Goal: Entertainment & Leisure: Browse casually

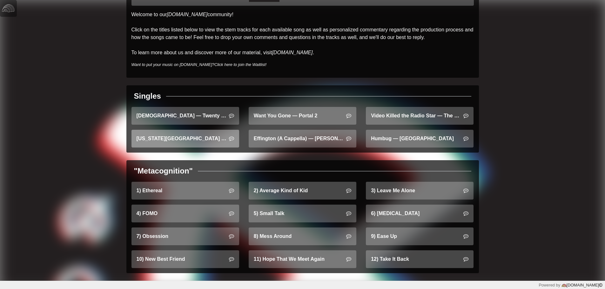
scroll to position [54, 0]
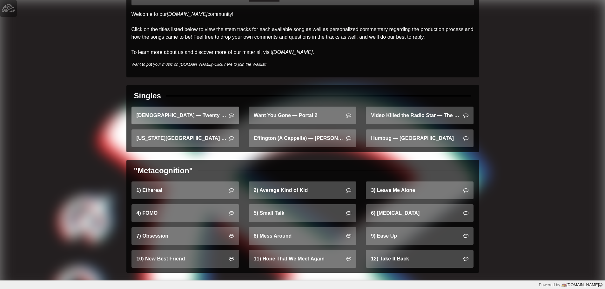
click at [193, 118] on link "Heathens — Twenty One Pilots" at bounding box center [186, 116] width 108 height 18
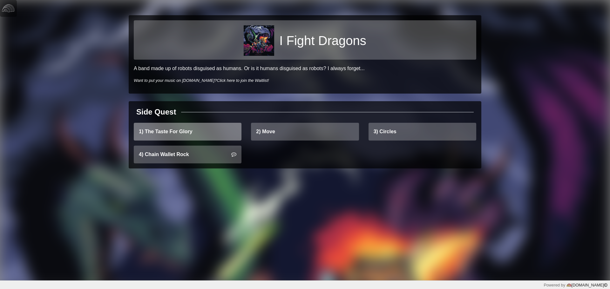
click at [193, 131] on link "1) The Taste For Glory" at bounding box center [188, 132] width 108 height 18
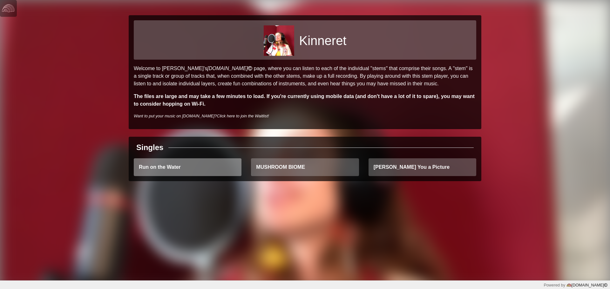
click at [173, 169] on link "Run on the Water" at bounding box center [188, 168] width 108 height 18
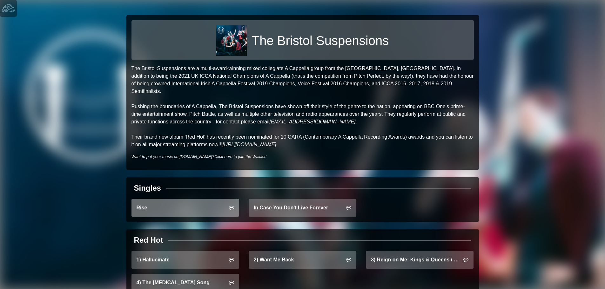
click at [179, 199] on link "Rise" at bounding box center [186, 208] width 108 height 18
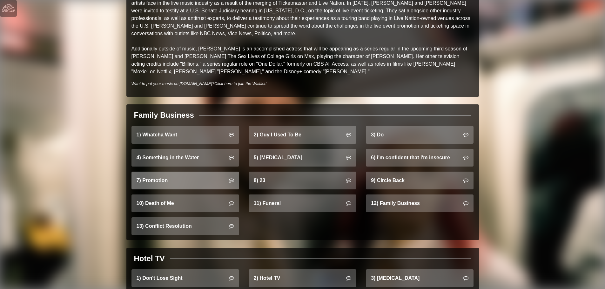
scroll to position [381, 0]
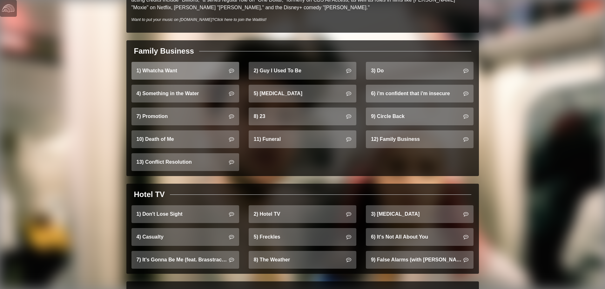
click at [185, 67] on link "1) Whatcha Want" at bounding box center [186, 71] width 108 height 18
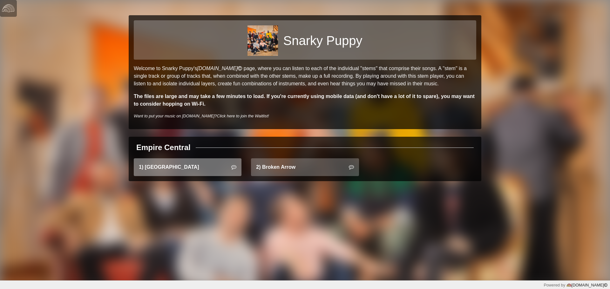
click at [186, 166] on link "1) East Bay" at bounding box center [188, 168] width 108 height 18
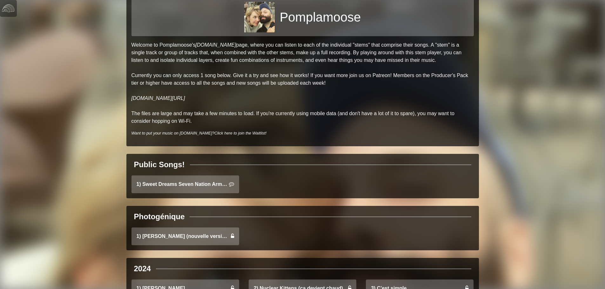
scroll to position [95, 0]
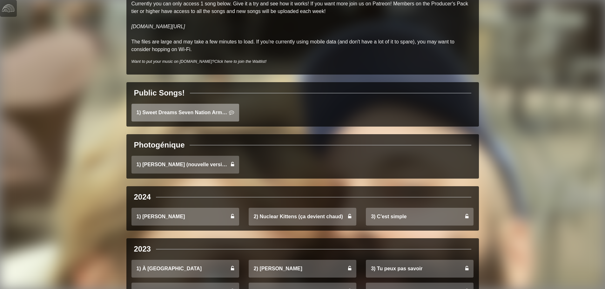
click at [184, 115] on link "1) Sweet Dreams Seven Nation Army Mashup" at bounding box center [186, 113] width 108 height 18
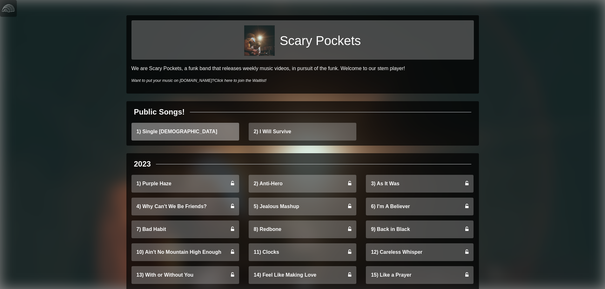
click at [184, 129] on link "1) Single [DEMOGRAPHIC_DATA]" at bounding box center [186, 132] width 108 height 18
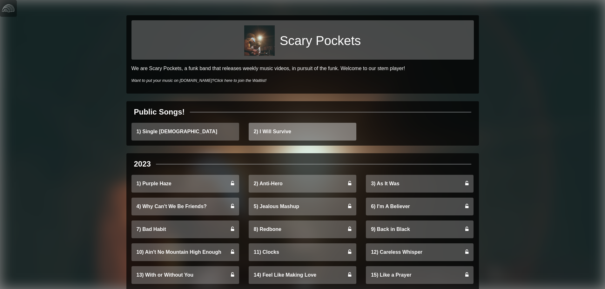
click at [271, 129] on link "2) I Will Survive" at bounding box center [303, 132] width 108 height 18
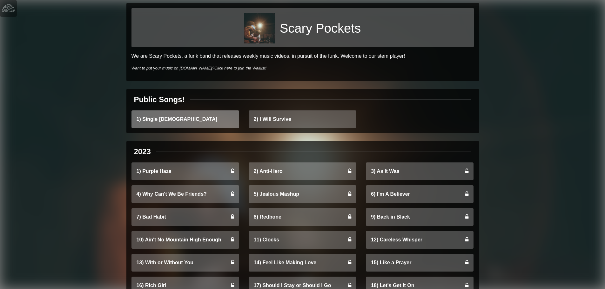
scroll to position [95, 0]
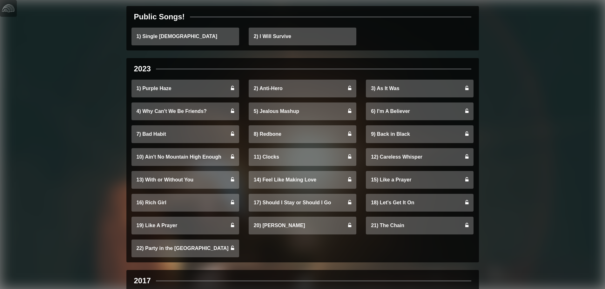
drag, startPoint x: 389, startPoint y: 115, endPoint x: 436, endPoint y: 70, distance: 65.6
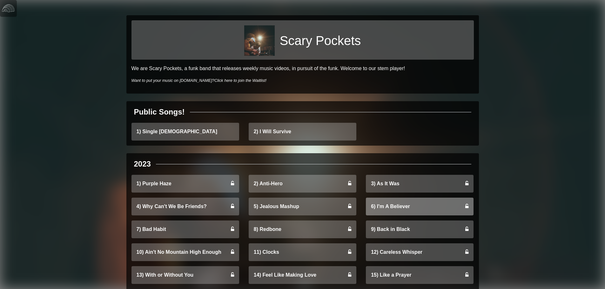
click at [386, 207] on link "6) I'm A Believer" at bounding box center [420, 207] width 108 height 18
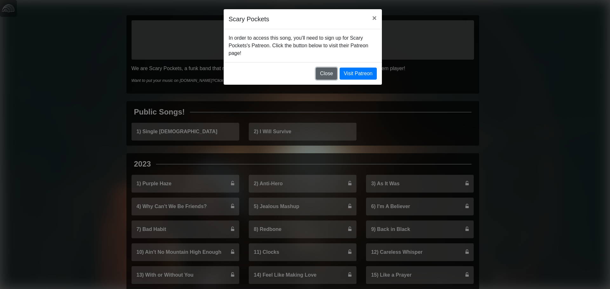
click at [331, 74] on button "Close" at bounding box center [326, 74] width 21 height 12
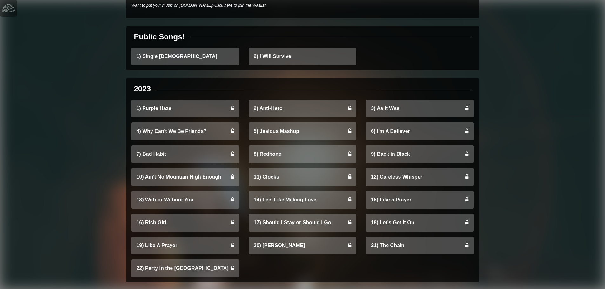
scroll to position [159, 0]
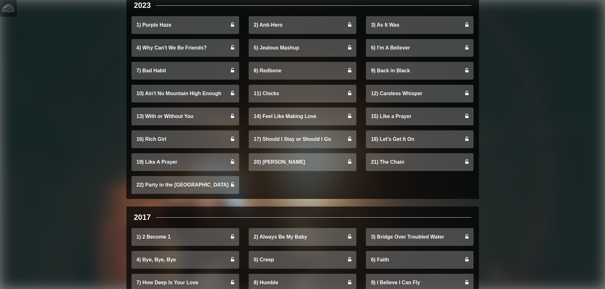
click at [164, 151] on div "16) Rich Girl" at bounding box center [185, 142] width 117 height 23
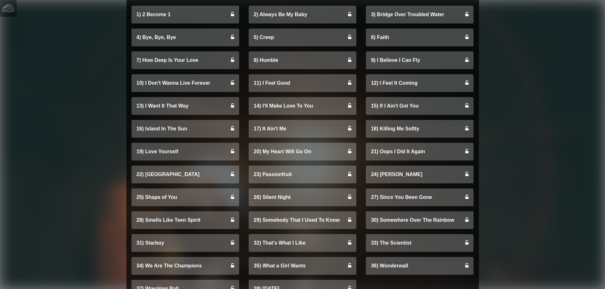
scroll to position [508, 0]
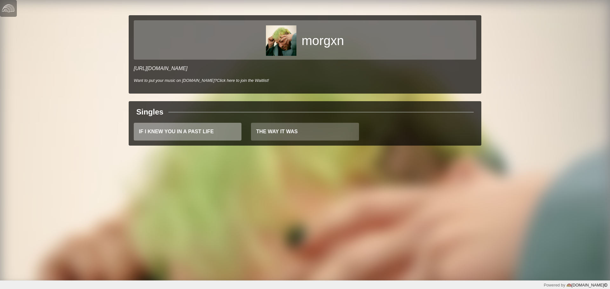
click at [203, 134] on link "IF I KNEW YOU IN A PAST LIFE" at bounding box center [188, 132] width 108 height 18
